Goal: Information Seeking & Learning: Learn about a topic

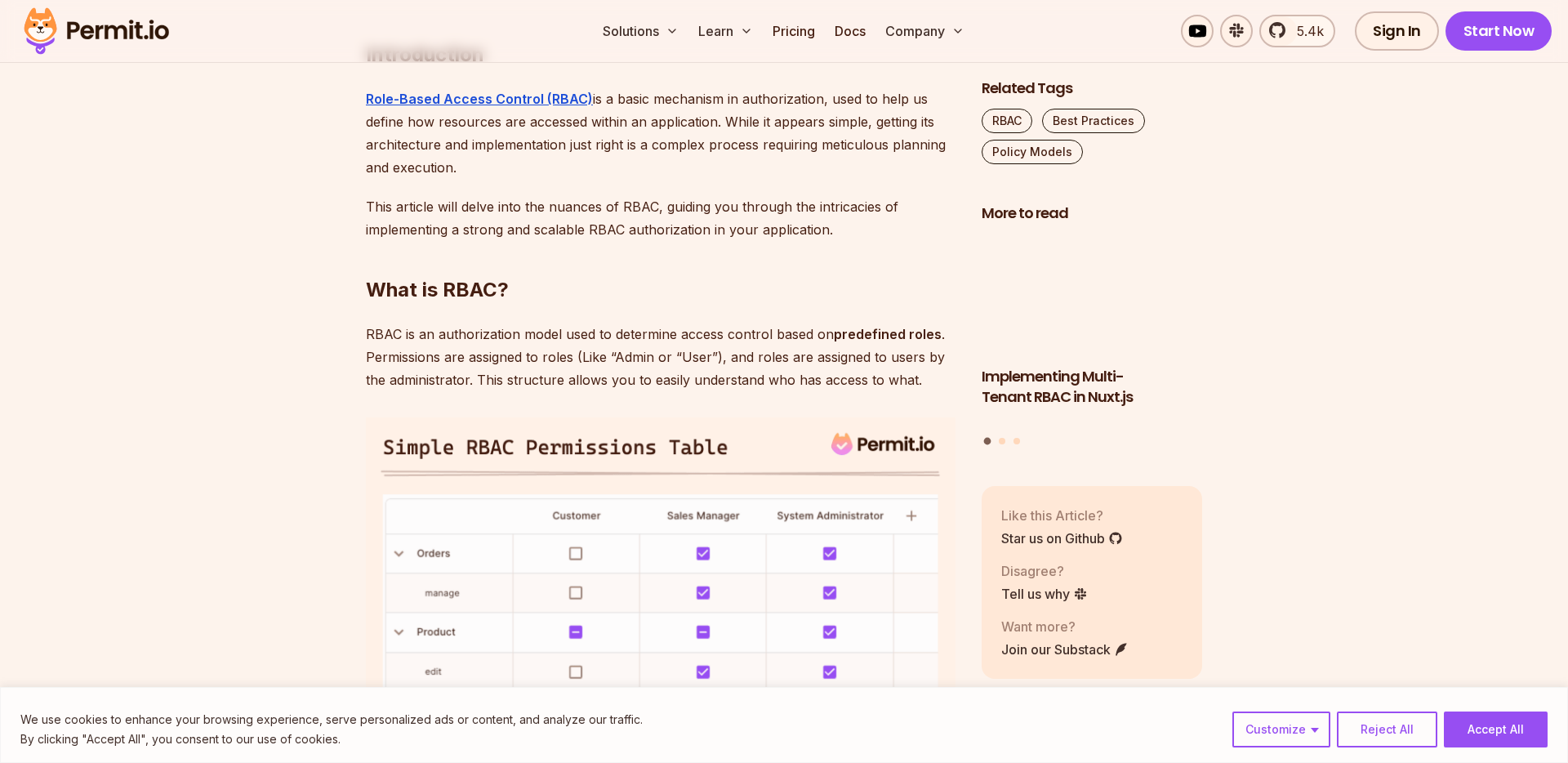
scroll to position [1031, 0]
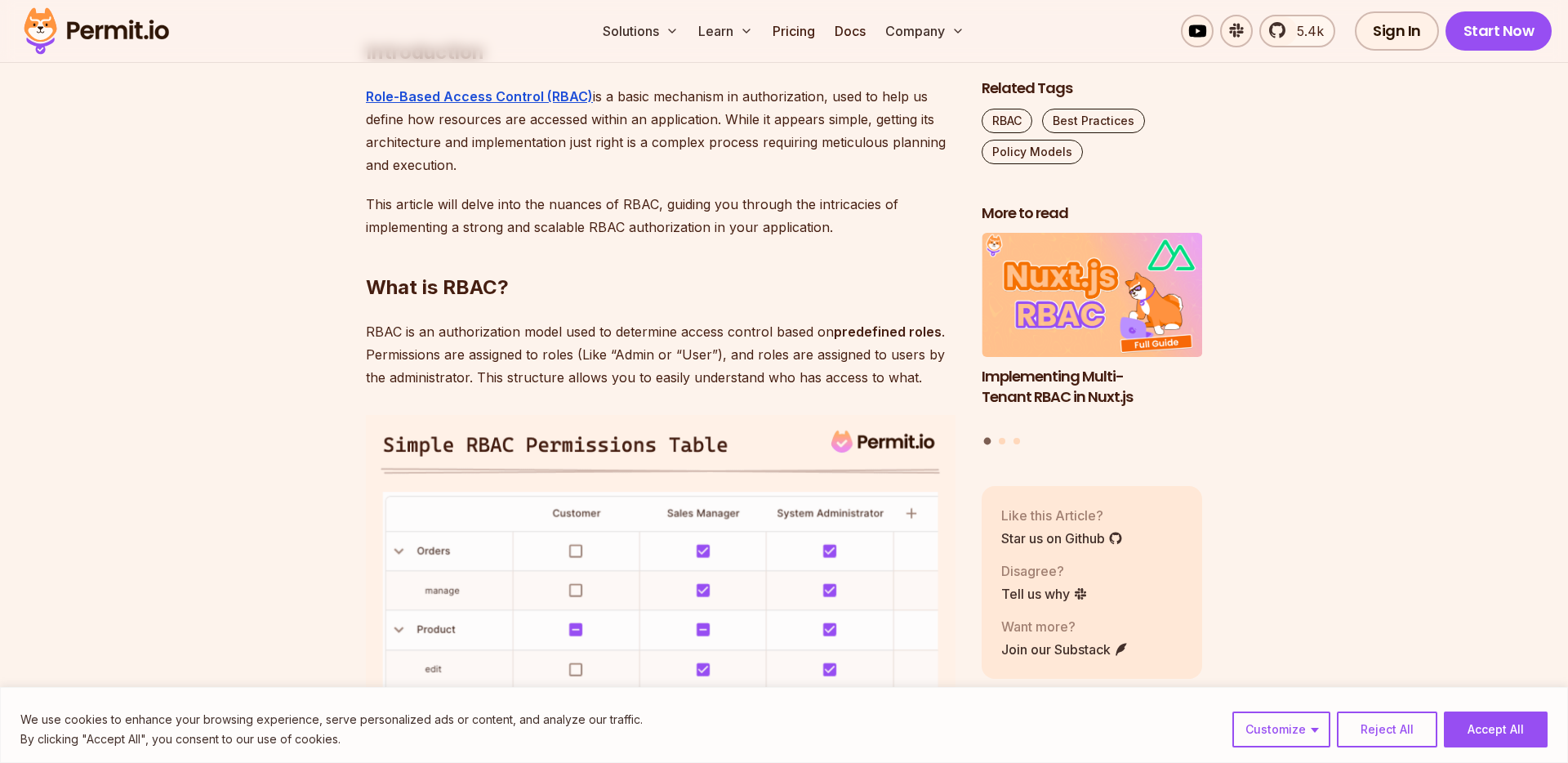
drag, startPoint x: 343, startPoint y: 441, endPoint x: 621, endPoint y: 442, distance: 278.0
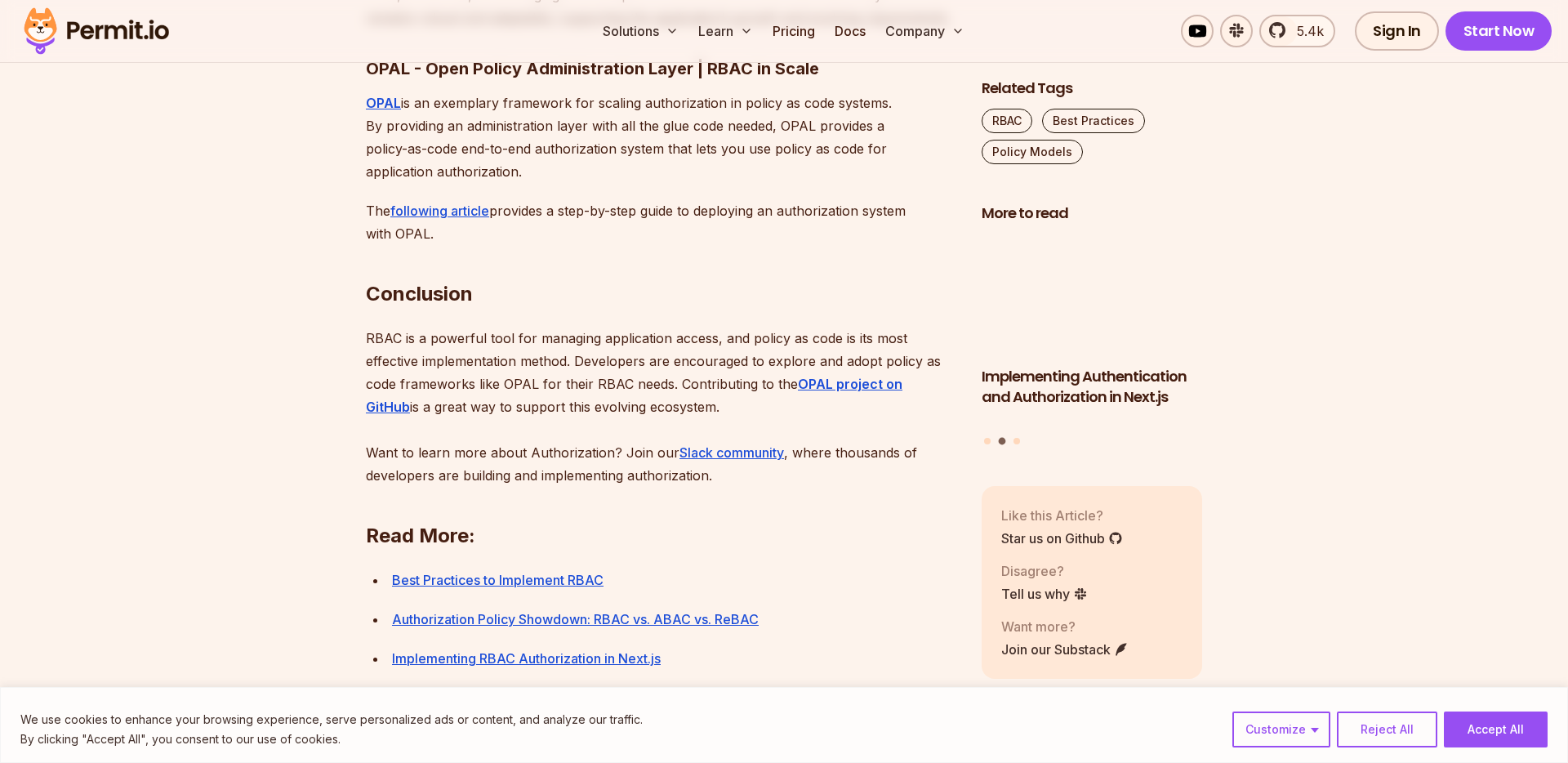
scroll to position [5669, 0]
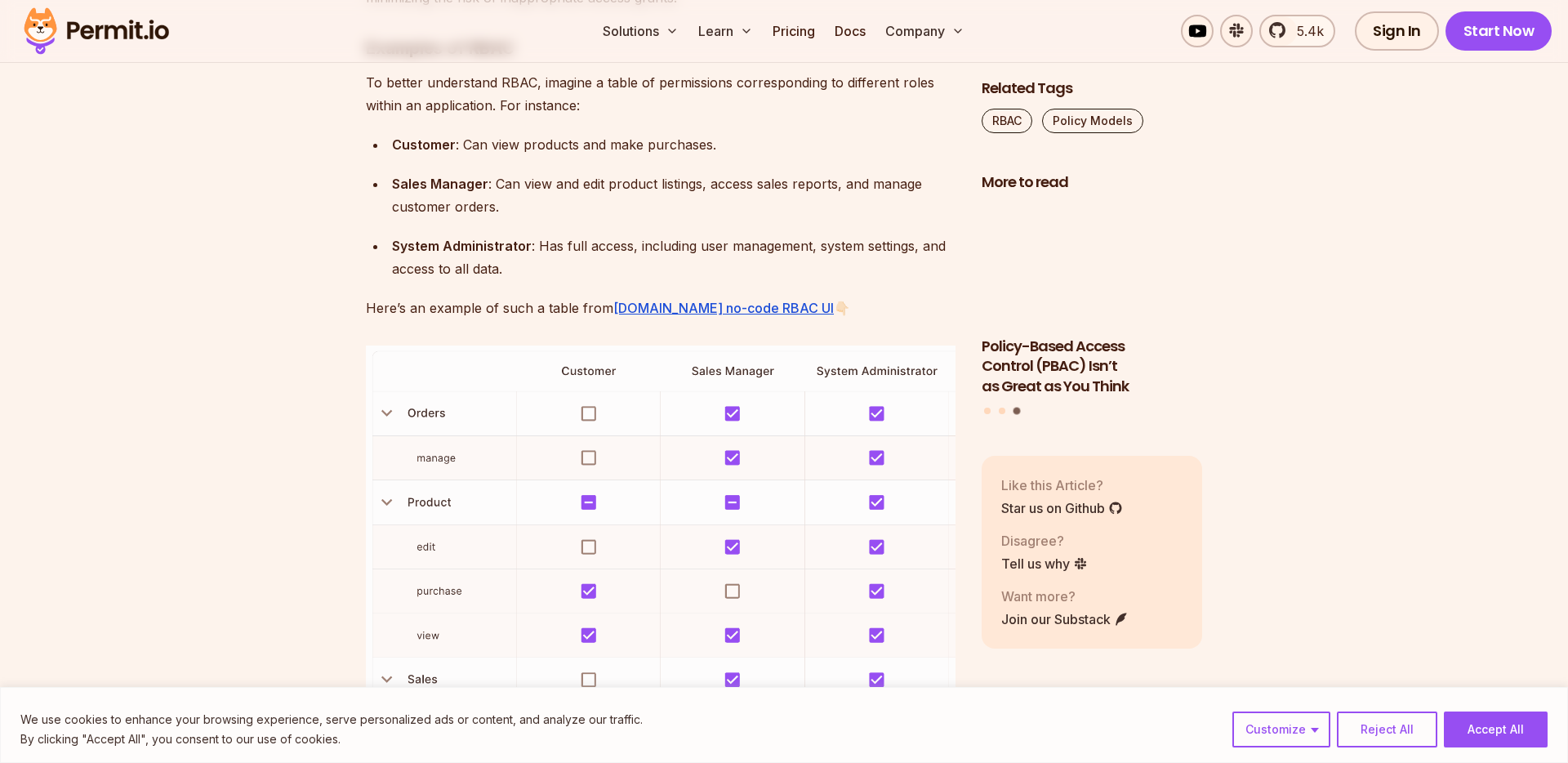
scroll to position [2313, 0]
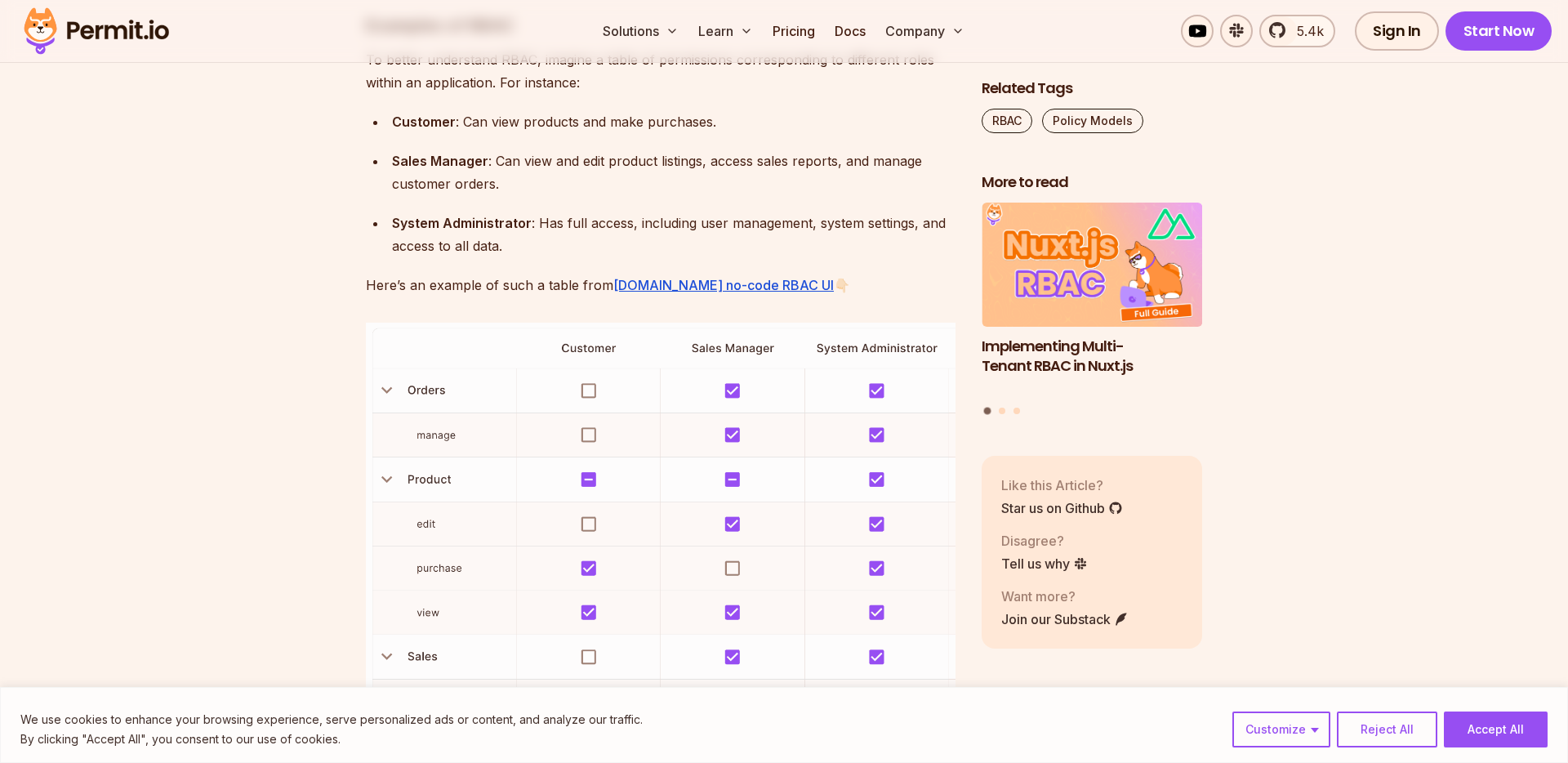
drag, startPoint x: 837, startPoint y: 280, endPoint x: 381, endPoint y: 197, distance: 463.5
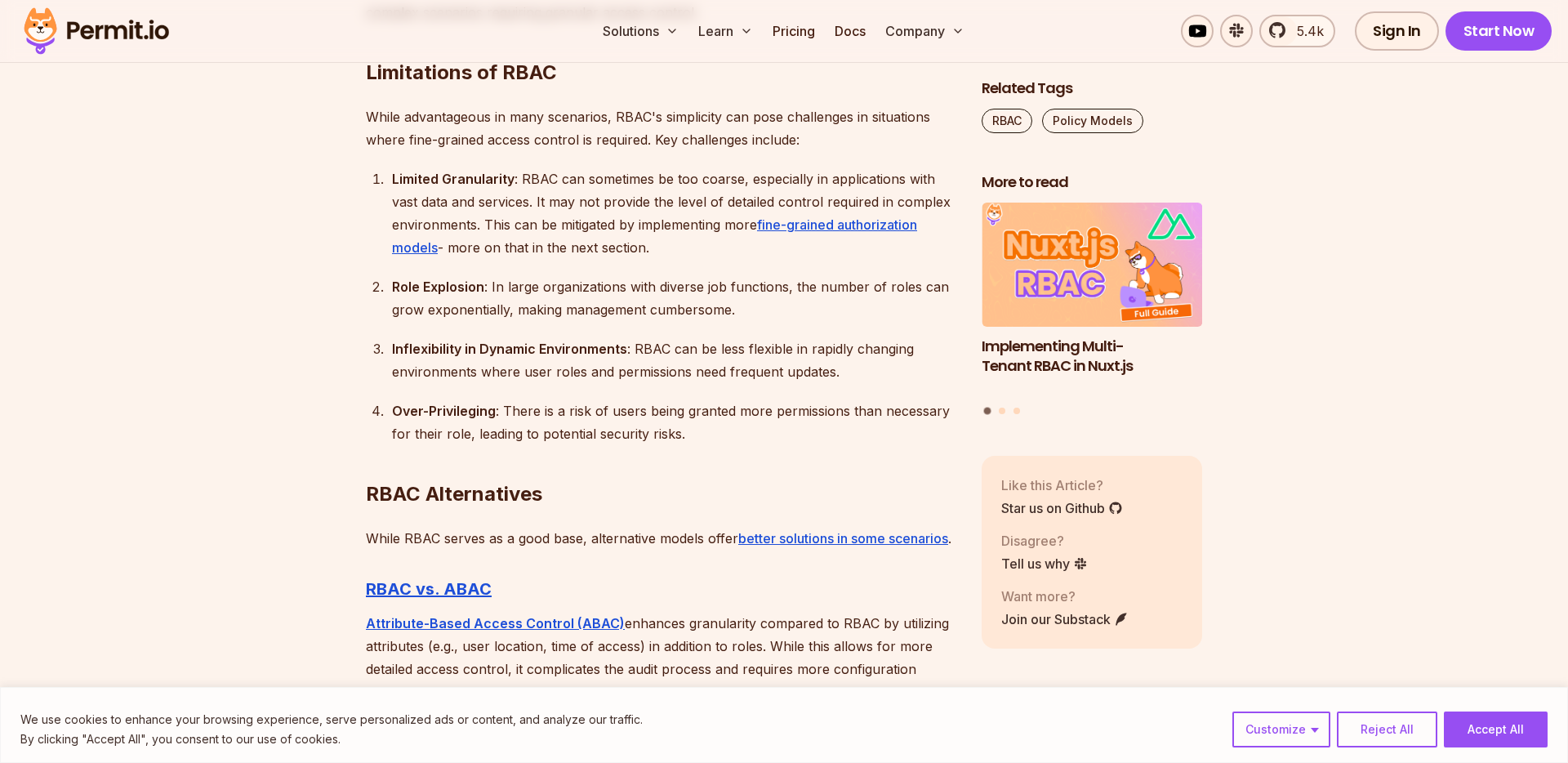
scroll to position [3929, 0]
click at [749, 312] on div "Role Explosion : In large organizations with diverse job functions, the number …" at bounding box center [673, 297] width 564 height 46
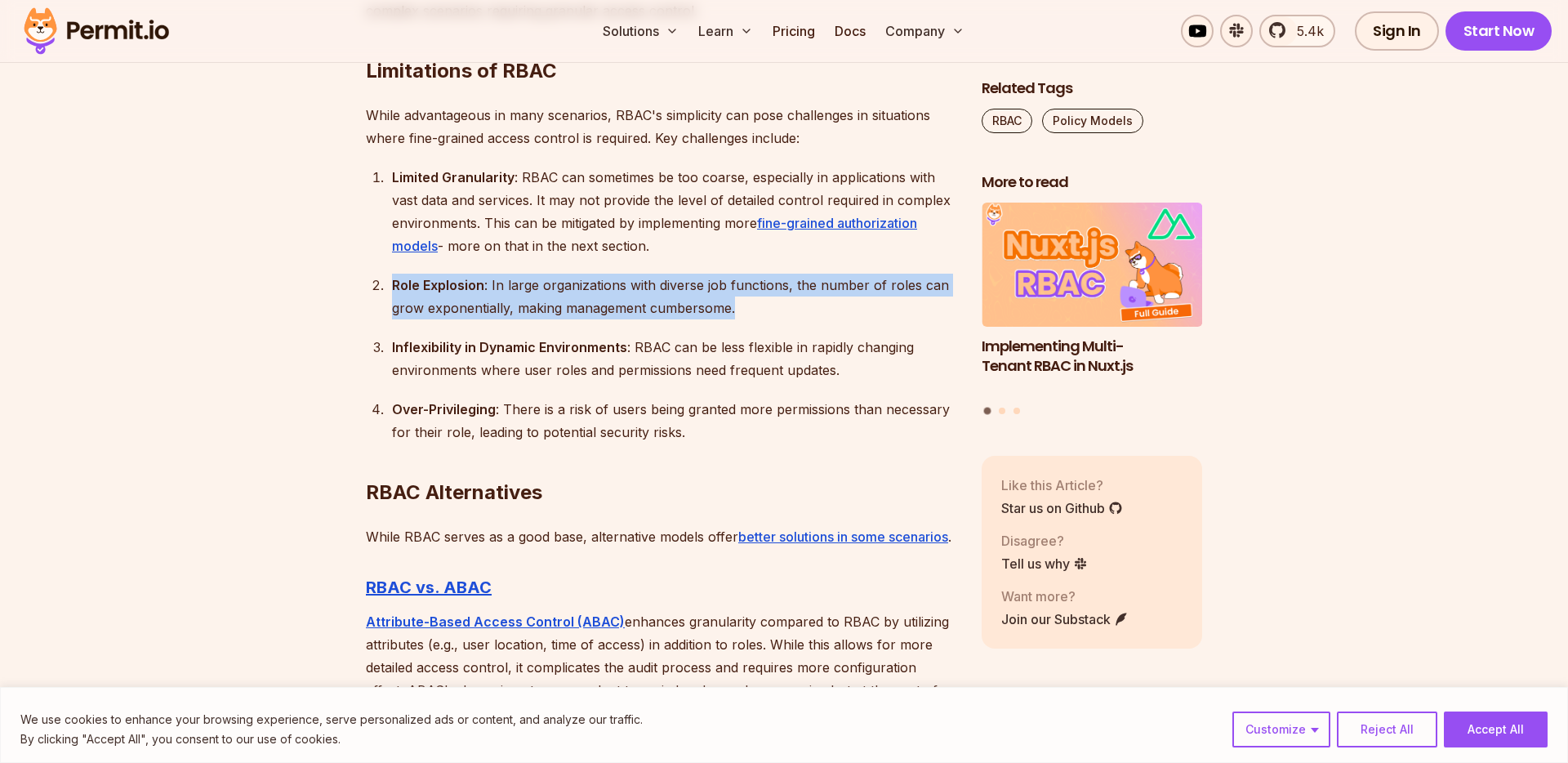
drag, startPoint x: 749, startPoint y: 312, endPoint x: 327, endPoint y: 292, distance: 422.5
click at [329, 292] on section "Table of Contents Introduction Role-Based Access Control (RBAC) is a cornerston…" at bounding box center [784, 28] width 1568 height 6020
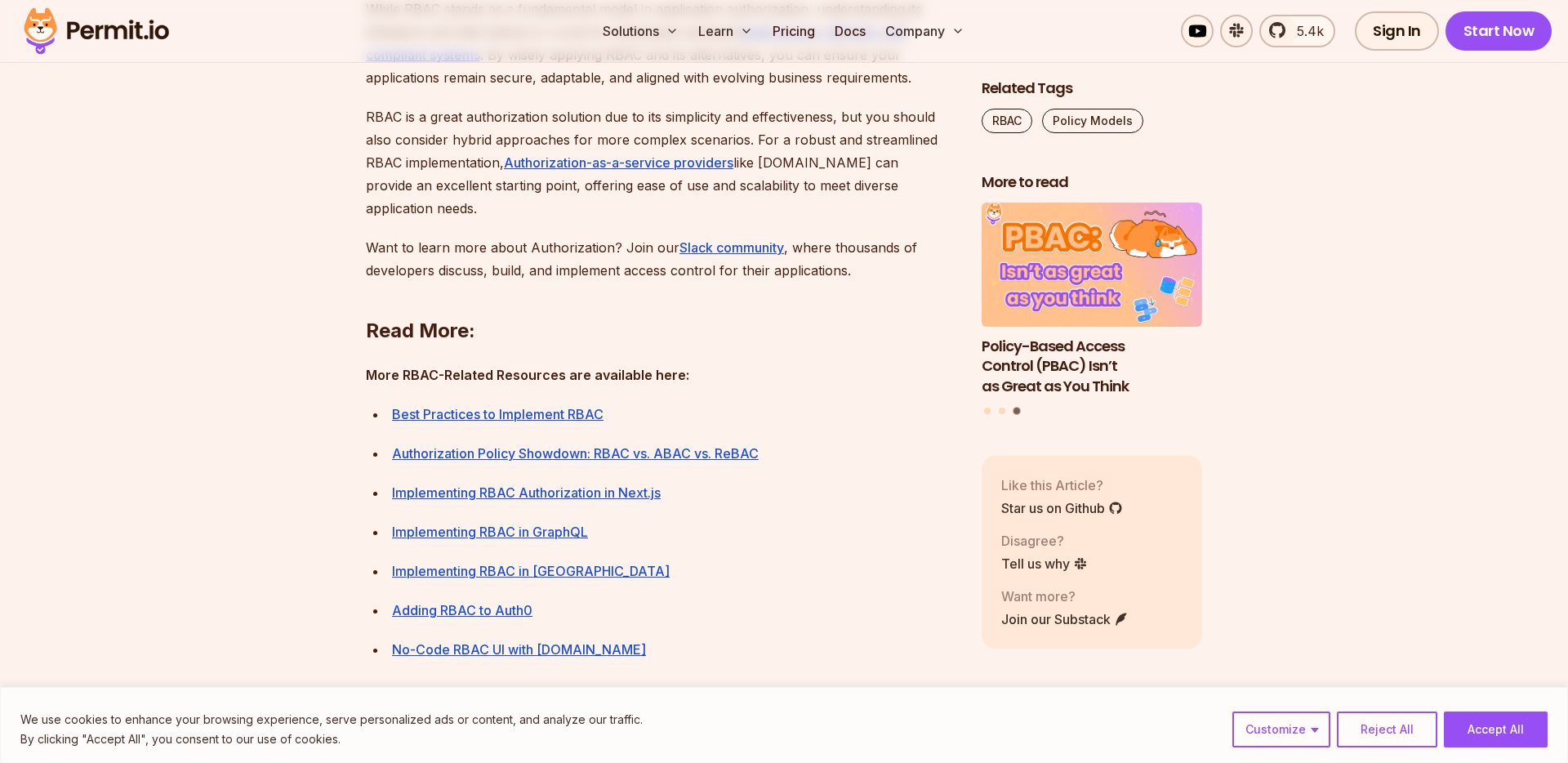
scroll to position [5958, 0]
